Goal: Information Seeking & Learning: Learn about a topic

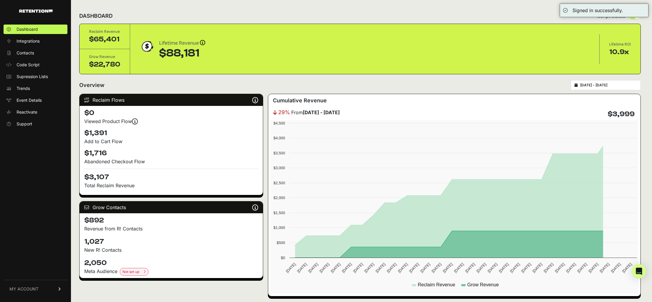
click at [35, 287] on span "MY ACCOUNT" at bounding box center [23, 289] width 29 height 6
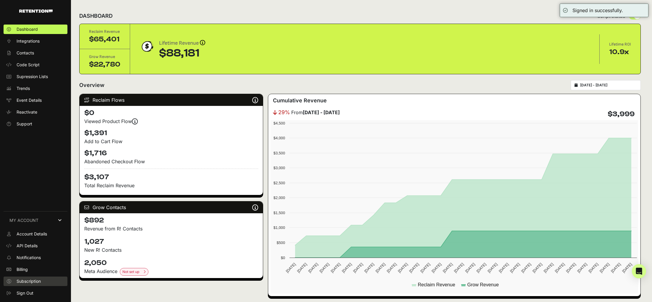
click at [38, 279] on span "Subscription" at bounding box center [29, 281] width 24 height 6
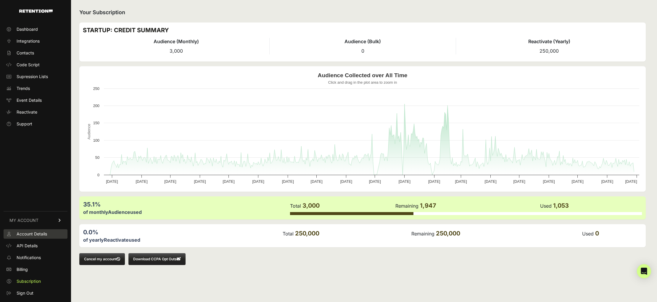
click at [48, 232] on link "Account Details" at bounding box center [36, 233] width 64 height 9
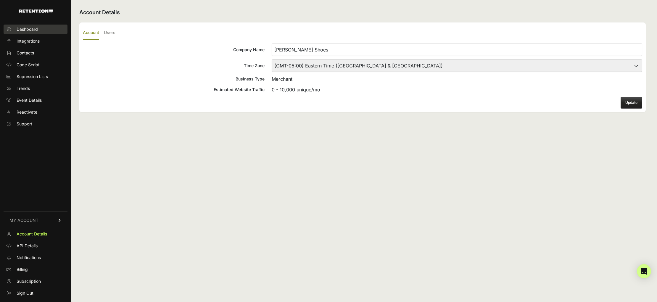
click at [44, 28] on link "Dashboard" at bounding box center [36, 29] width 64 height 9
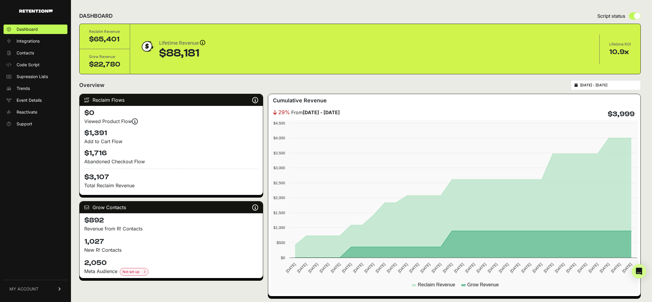
click at [605, 85] on input "2025-07-30 - 2025-08-29" at bounding box center [608, 85] width 57 height 5
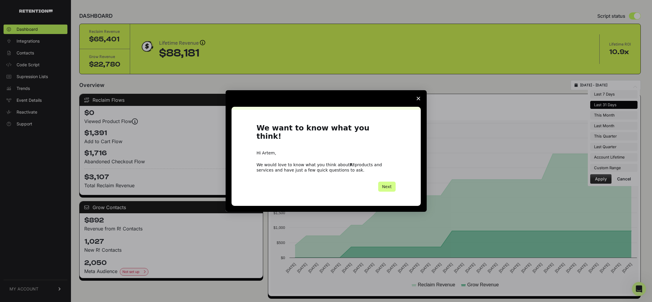
click at [416, 103] on span "Close survey" at bounding box center [418, 98] width 17 height 17
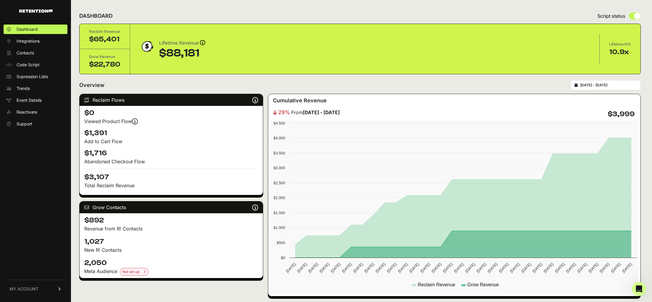
click at [238, 295] on div "Reclaim Flows Reclaim identifies your known audience when your ESP can't (due t…" at bounding box center [171, 195] width 184 height 203
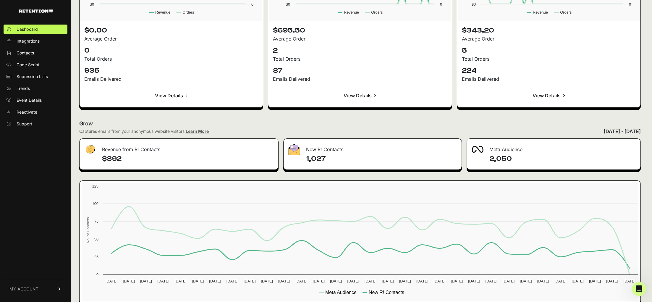
scroll to position [613, 0]
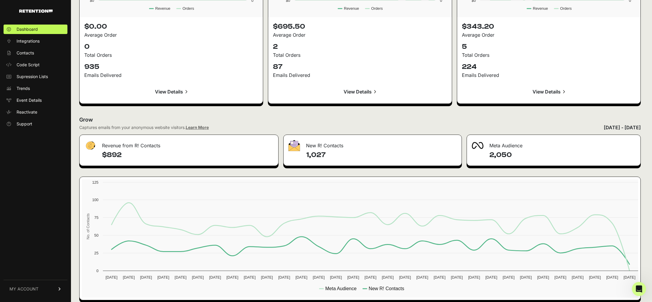
drag, startPoint x: 306, startPoint y: 159, endPoint x: 334, endPoint y: 155, distance: 28.6
click at [334, 155] on div "1,027" at bounding box center [373, 157] width 178 height 15
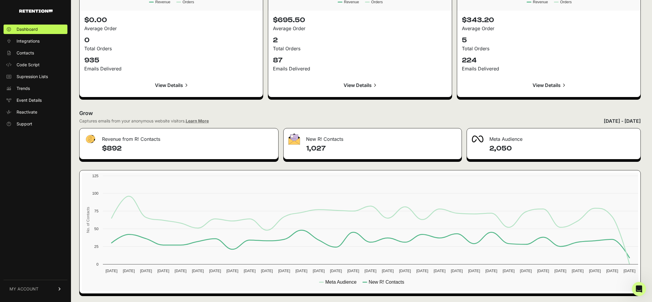
drag, startPoint x: 120, startPoint y: 146, endPoint x: 92, endPoint y: 148, distance: 28.2
click at [92, 148] on div "$892" at bounding box center [179, 151] width 199 height 15
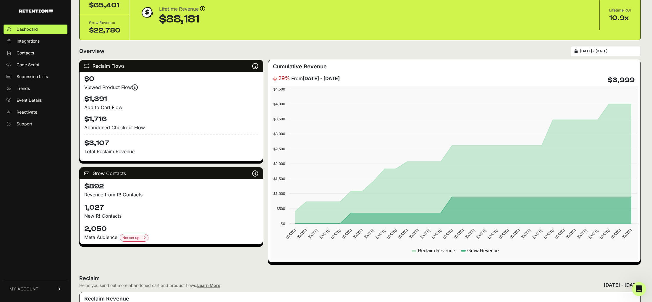
scroll to position [0, 0]
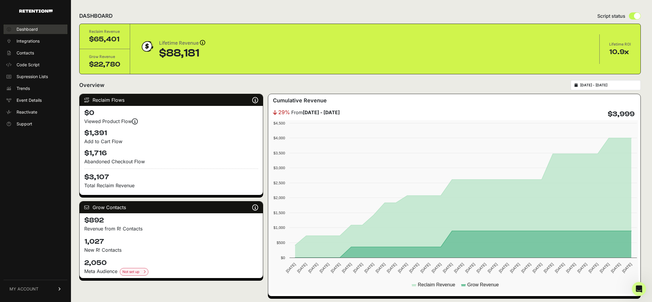
click at [41, 30] on link "Dashboard" at bounding box center [36, 29] width 64 height 9
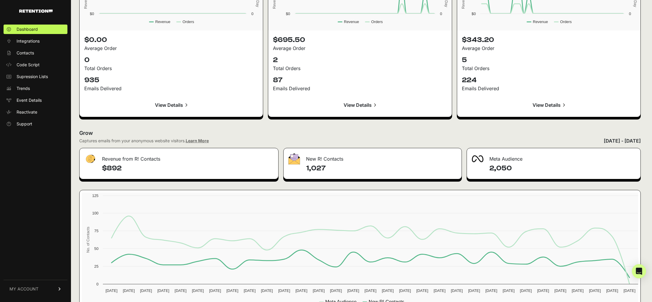
scroll to position [620, 0]
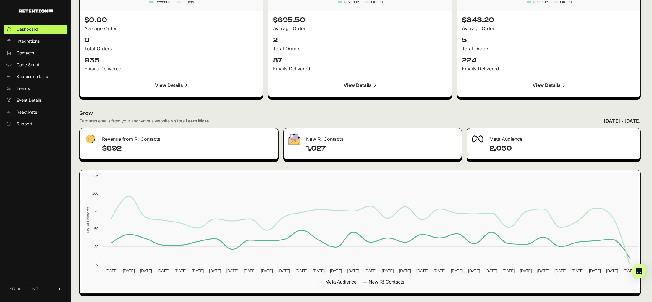
click at [157, 83] on link "View Details" at bounding box center [171, 85] width 174 height 14
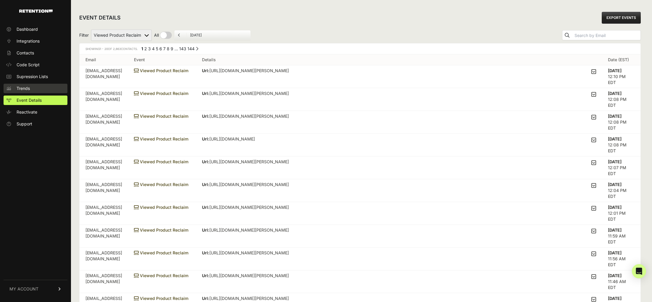
click at [60, 88] on link "Trends" at bounding box center [36, 88] width 64 height 9
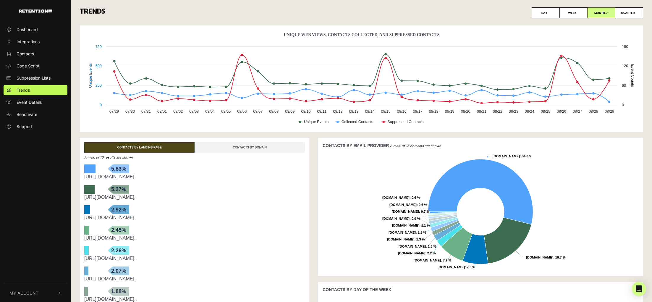
click at [257, 138] on div "Created with Highcharts 12.1.2 Unique Events Event Counts Unique Web Views, Con…" at bounding box center [361, 81] width 572 height 112
click at [25, 169] on div "Dashboard Integrations Contacts Code Script Suppression Lists Trends Event Deta…" at bounding box center [35, 151] width 71 height 265
click at [57, 50] on link "Contacts" at bounding box center [36, 54] width 64 height 10
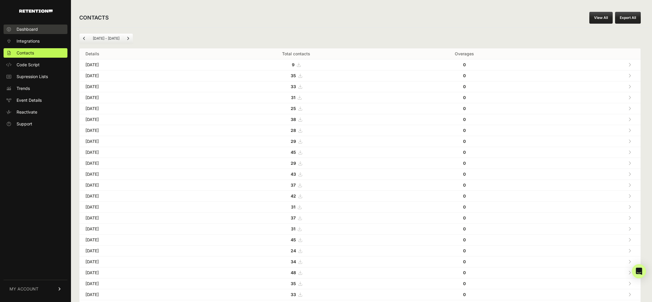
click at [55, 28] on link "Dashboard" at bounding box center [36, 29] width 64 height 9
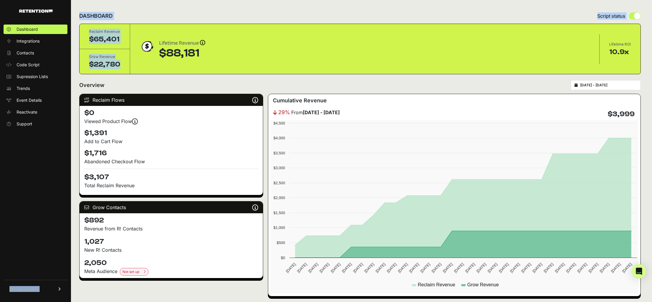
drag, startPoint x: 43, startPoint y: 184, endPoint x: 145, endPoint y: 53, distance: 165.9
